Goal: Task Accomplishment & Management: Complete application form

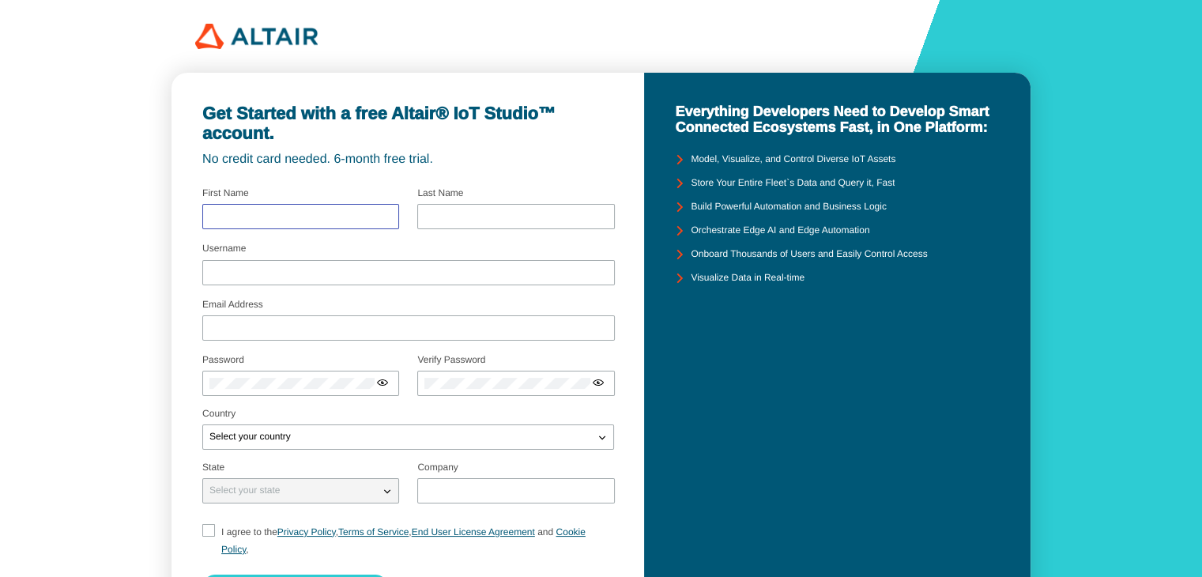
click at [303, 215] on input "text" at bounding box center [300, 216] width 183 height 11
type input "francisco"
click at [430, 207] on div at bounding box center [515, 216] width 197 height 25
type input "del [DEMOGRAPHIC_DATA]"
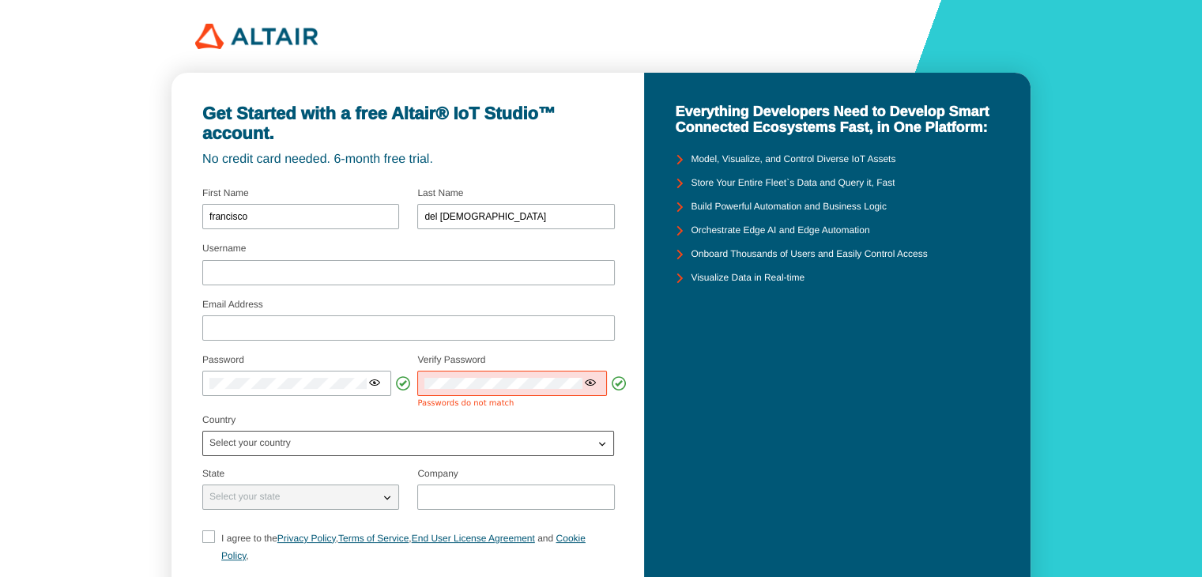
click at [422, 438] on div "Select your country" at bounding box center [398, 443] width 391 height 16
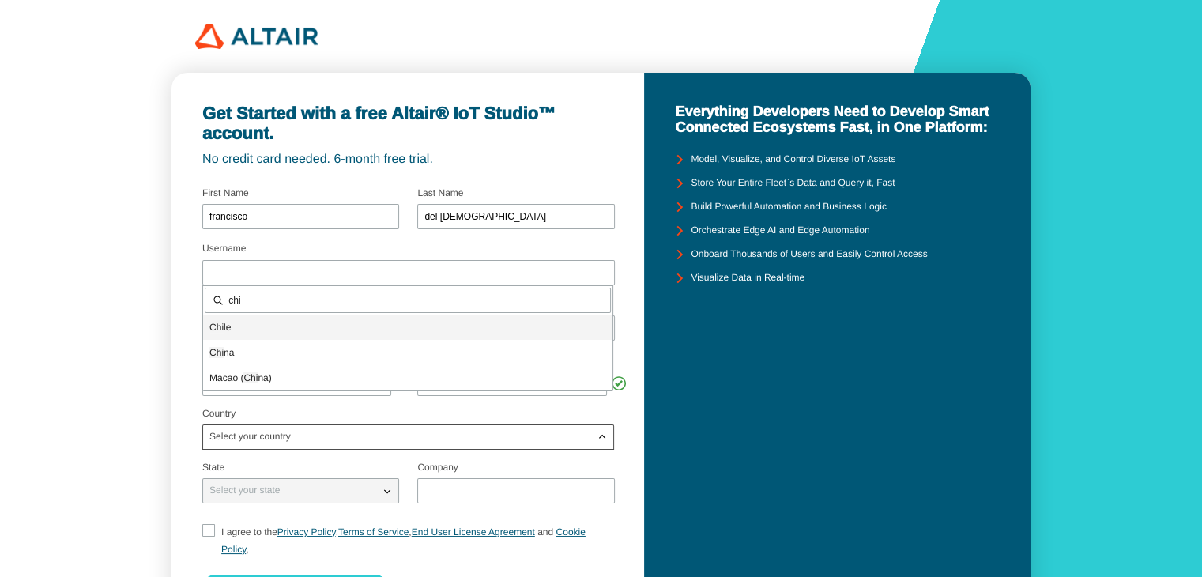
type input "chi"
click at [247, 331] on p "Chi le" at bounding box center [407, 327] width 409 height 16
click at [388, 503] on div "Select your state" at bounding box center [300, 490] width 197 height 25
click at [386, 494] on iron-icon at bounding box center [387, 491] width 16 height 16
click at [322, 491] on div "Select your state" at bounding box center [291, 491] width 176 height 16
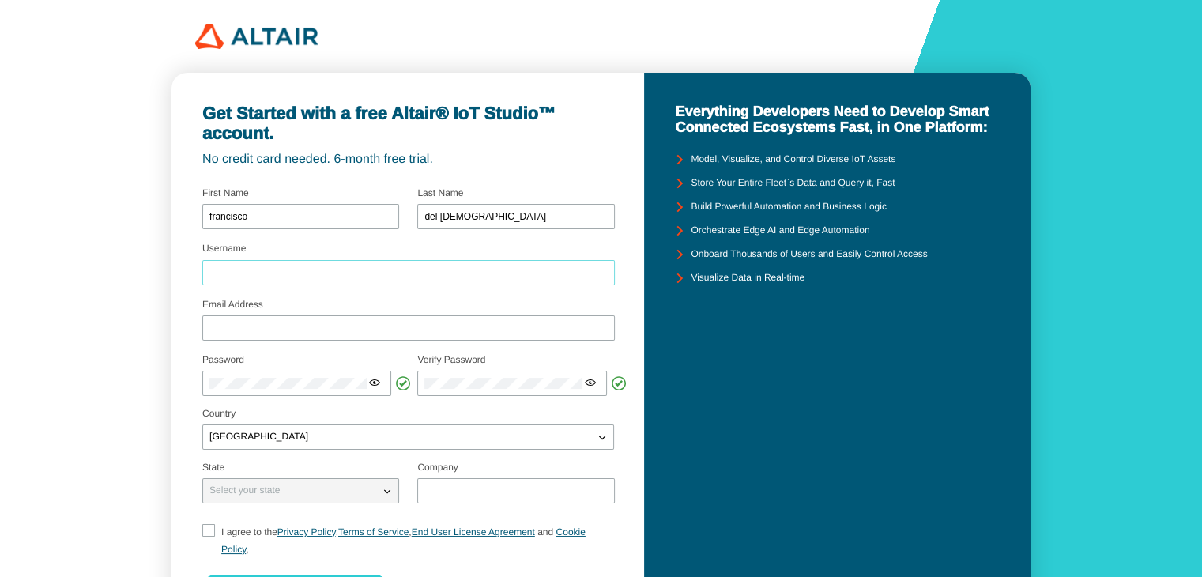
click at [281, 269] on input "Username" at bounding box center [408, 272] width 398 height 11
click at [271, 326] on div at bounding box center [408, 327] width 413 height 25
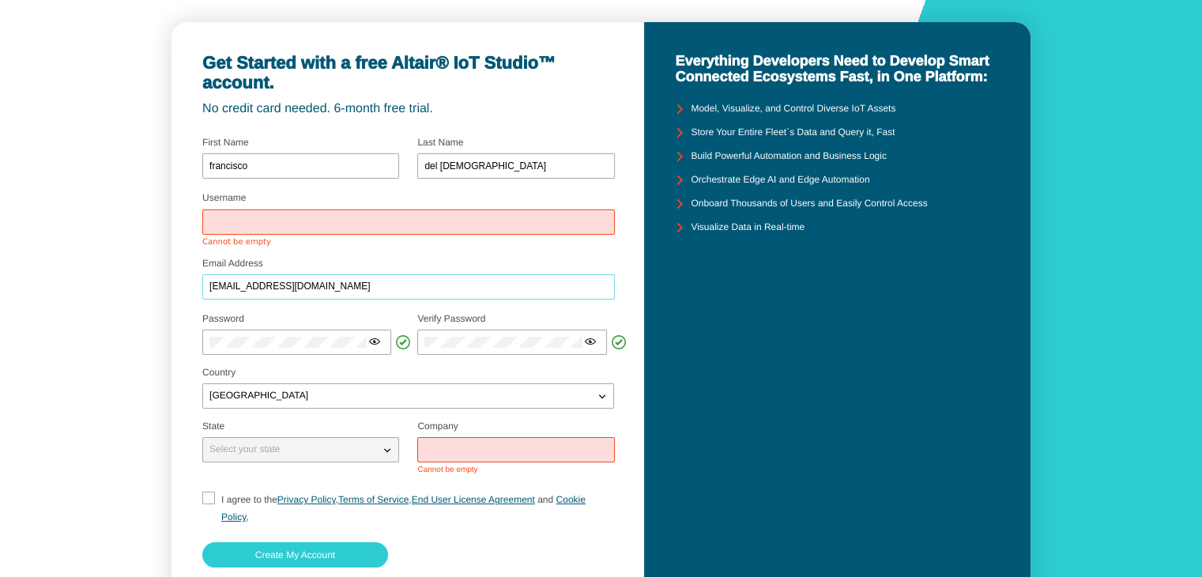
scroll to position [79, 0]
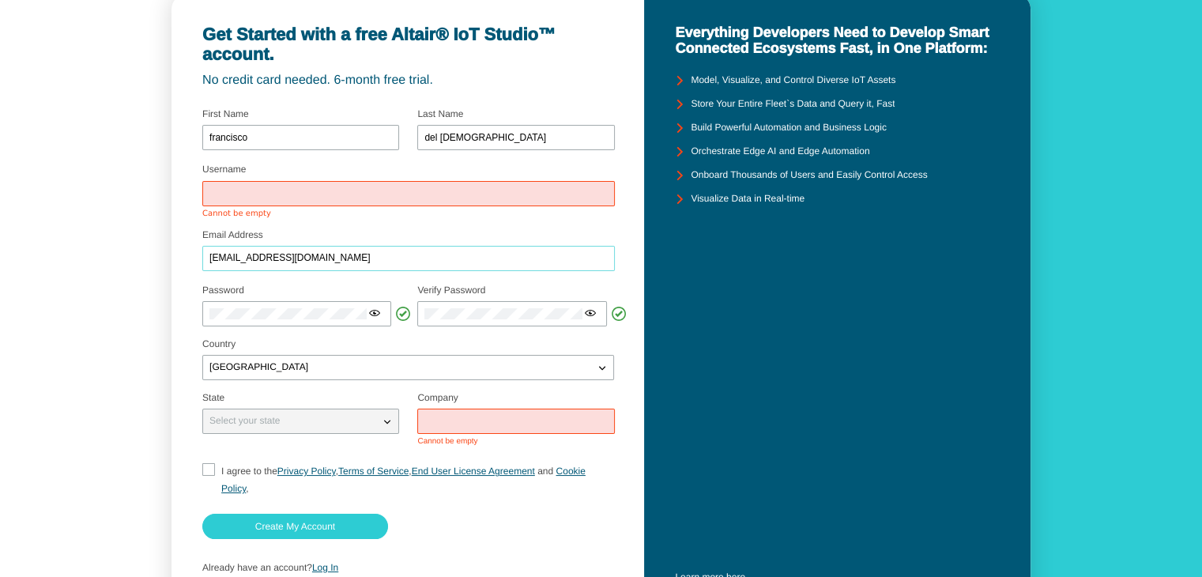
type input "[EMAIL_ADDRESS][DOMAIN_NAME]"
click at [386, 421] on iron-icon at bounding box center [387, 421] width 16 height 16
click at [443, 423] on input "text" at bounding box center [515, 421] width 183 height 11
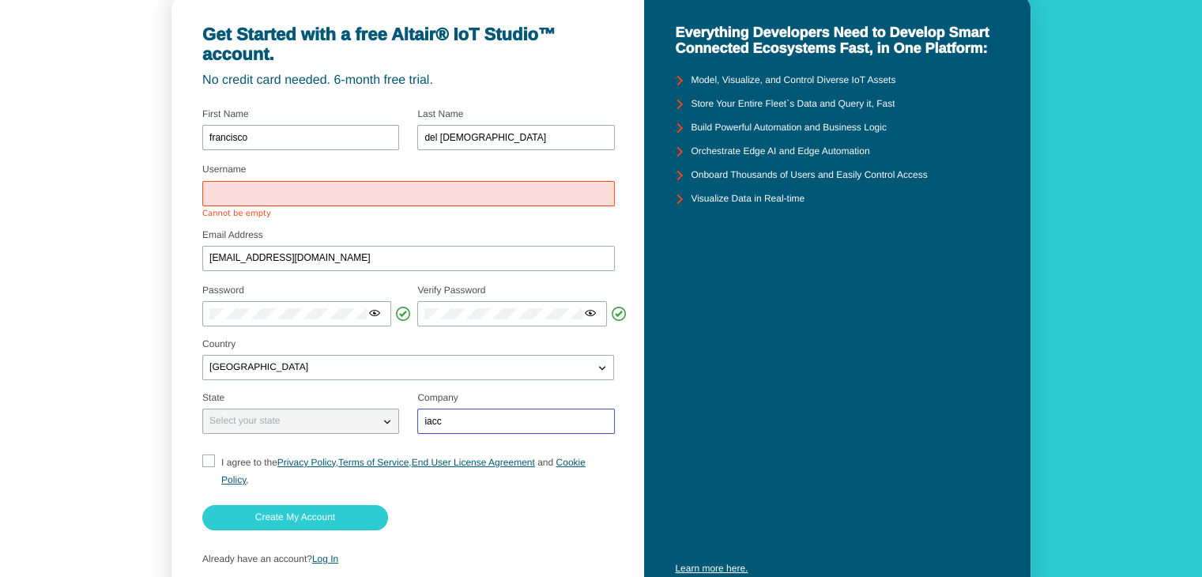
type input "iacc"
click at [213, 462] on span "<svg xmlns="[URL][DOMAIN_NAME]" width="24" height="24" aria-hidden="true" role=…" at bounding box center [208, 460] width 13 height 13
click at [209, 458] on input "I agree to the Privacy Policy , Terms of Service , End User License Agreement a…" at bounding box center [207, 471] width 10 height 34
checkbox input "true"
click at [0, 0] on slot "Create My Account" at bounding box center [0, 0] width 0 height 0
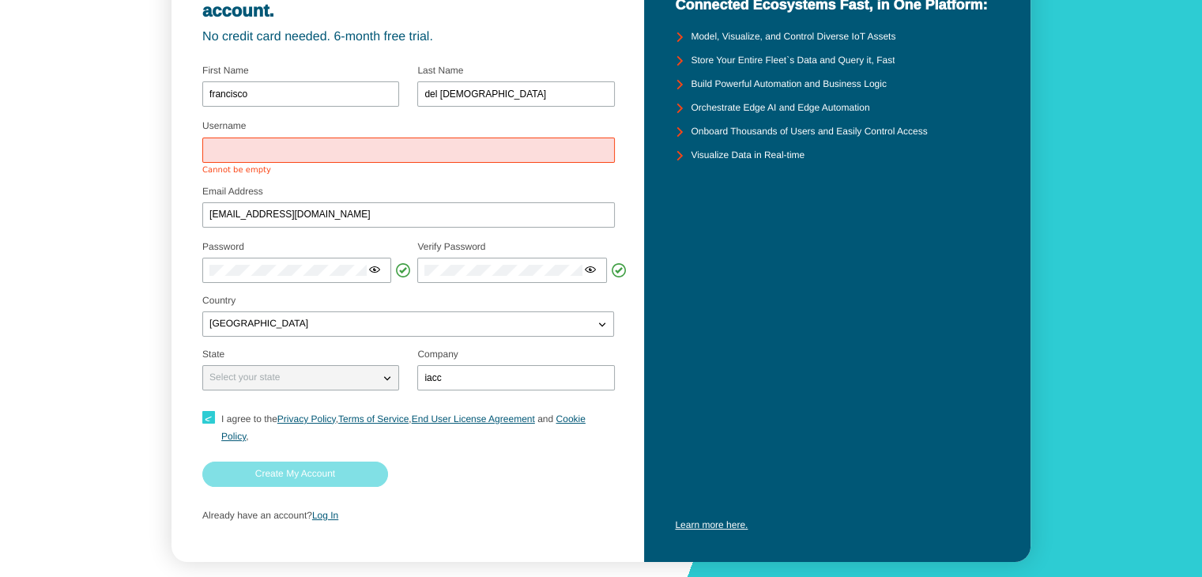
scroll to position [146, 0]
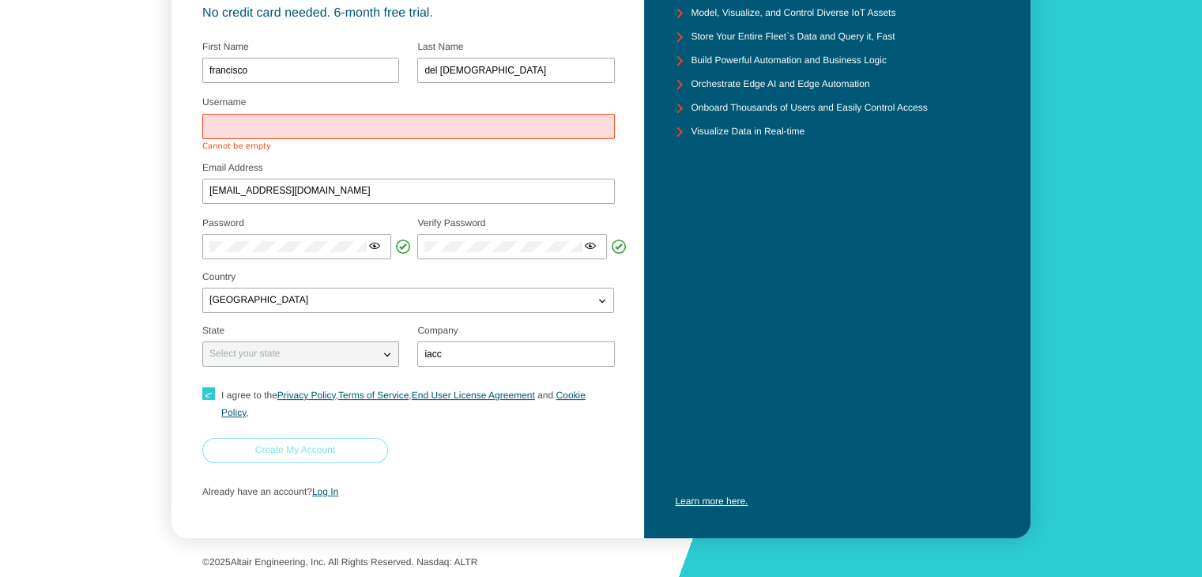
click at [0, 0] on slot "Create My Account" at bounding box center [0, 0] width 0 height 0
click at [390, 354] on iron-icon at bounding box center [387, 354] width 16 height 16
